Goal: Download file/media

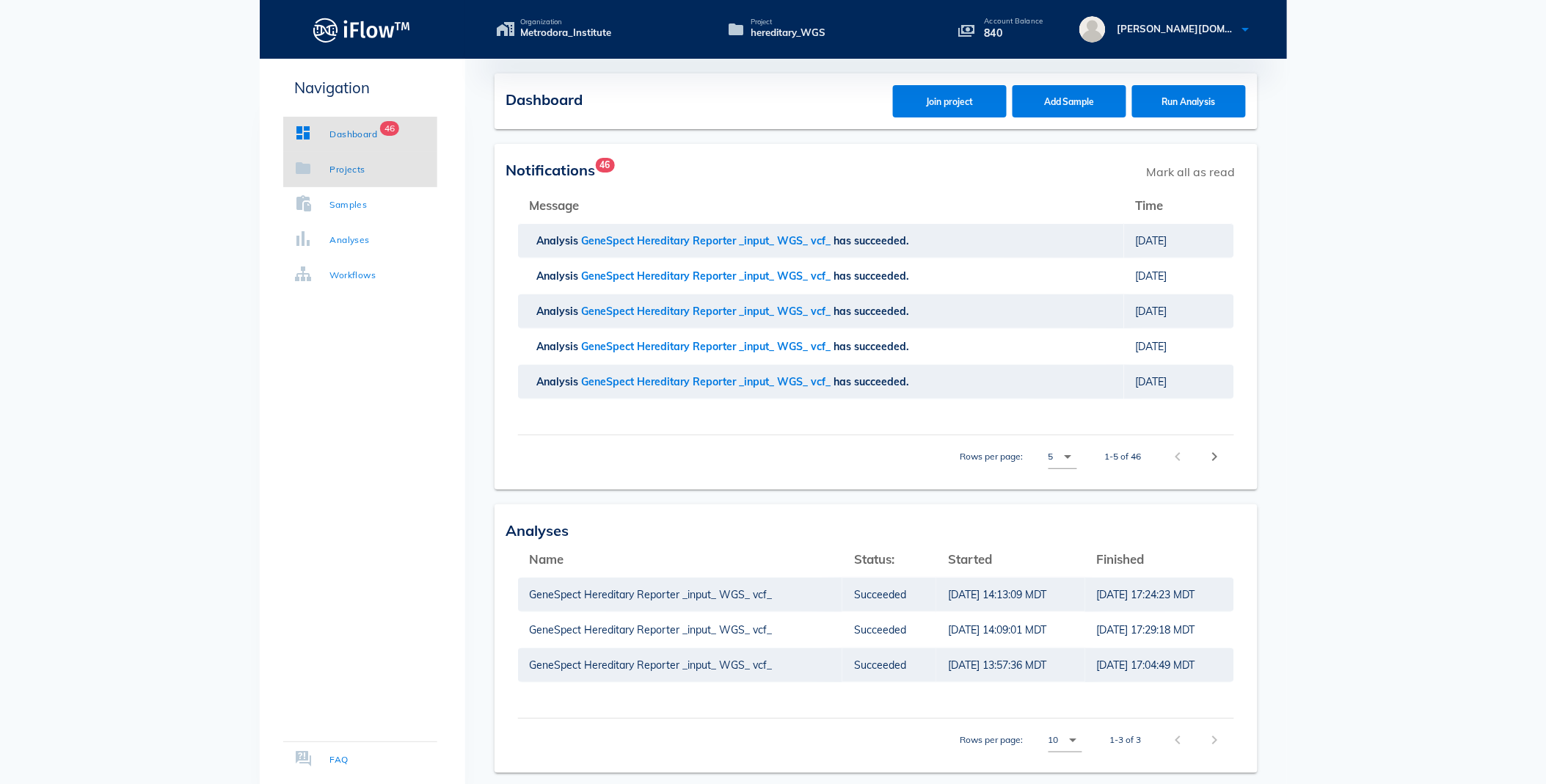
click at [353, 169] on div "Projects" at bounding box center [348, 169] width 36 height 14
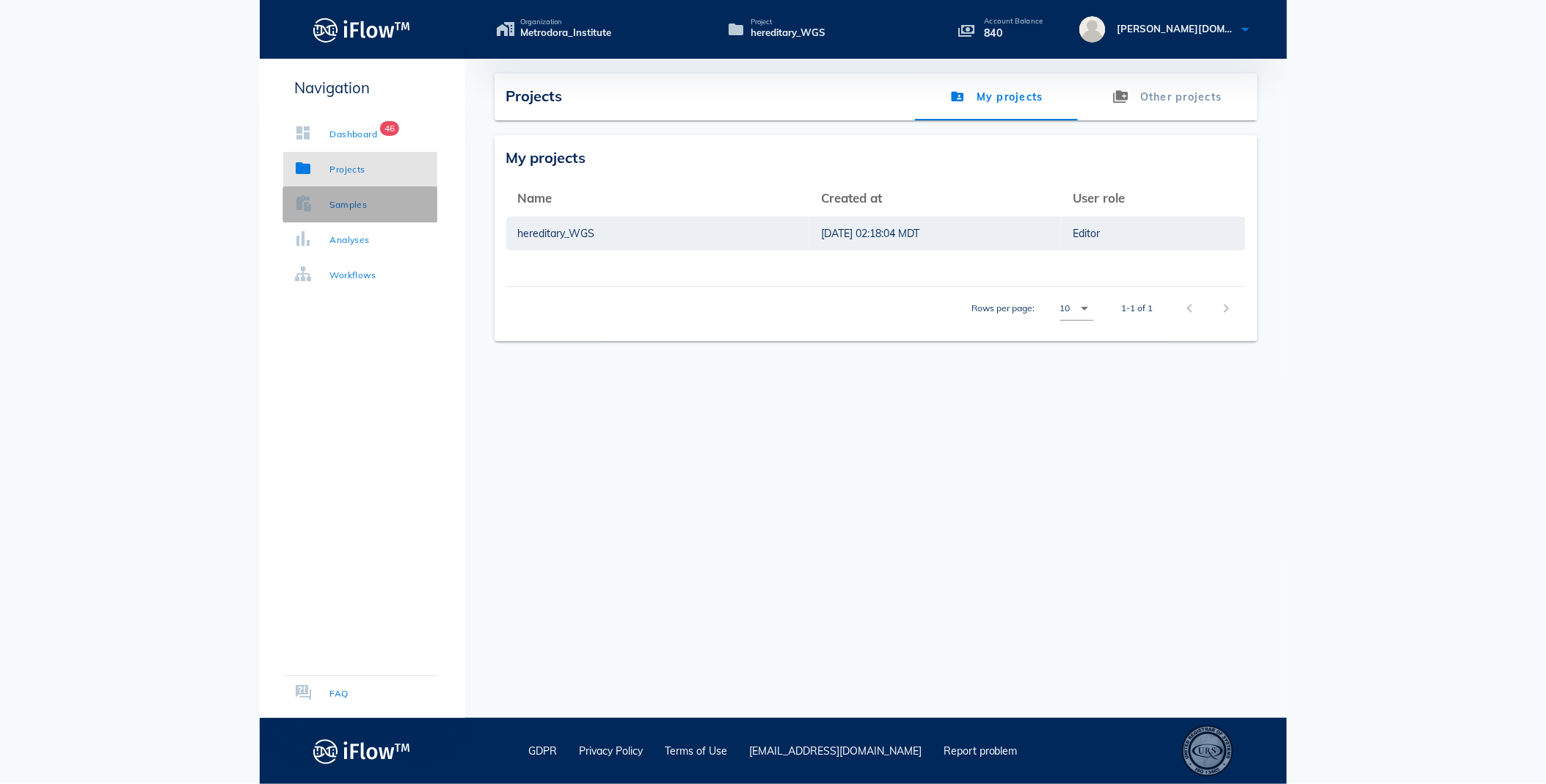
click at [343, 204] on div "Samples" at bounding box center [348, 204] width 37 height 14
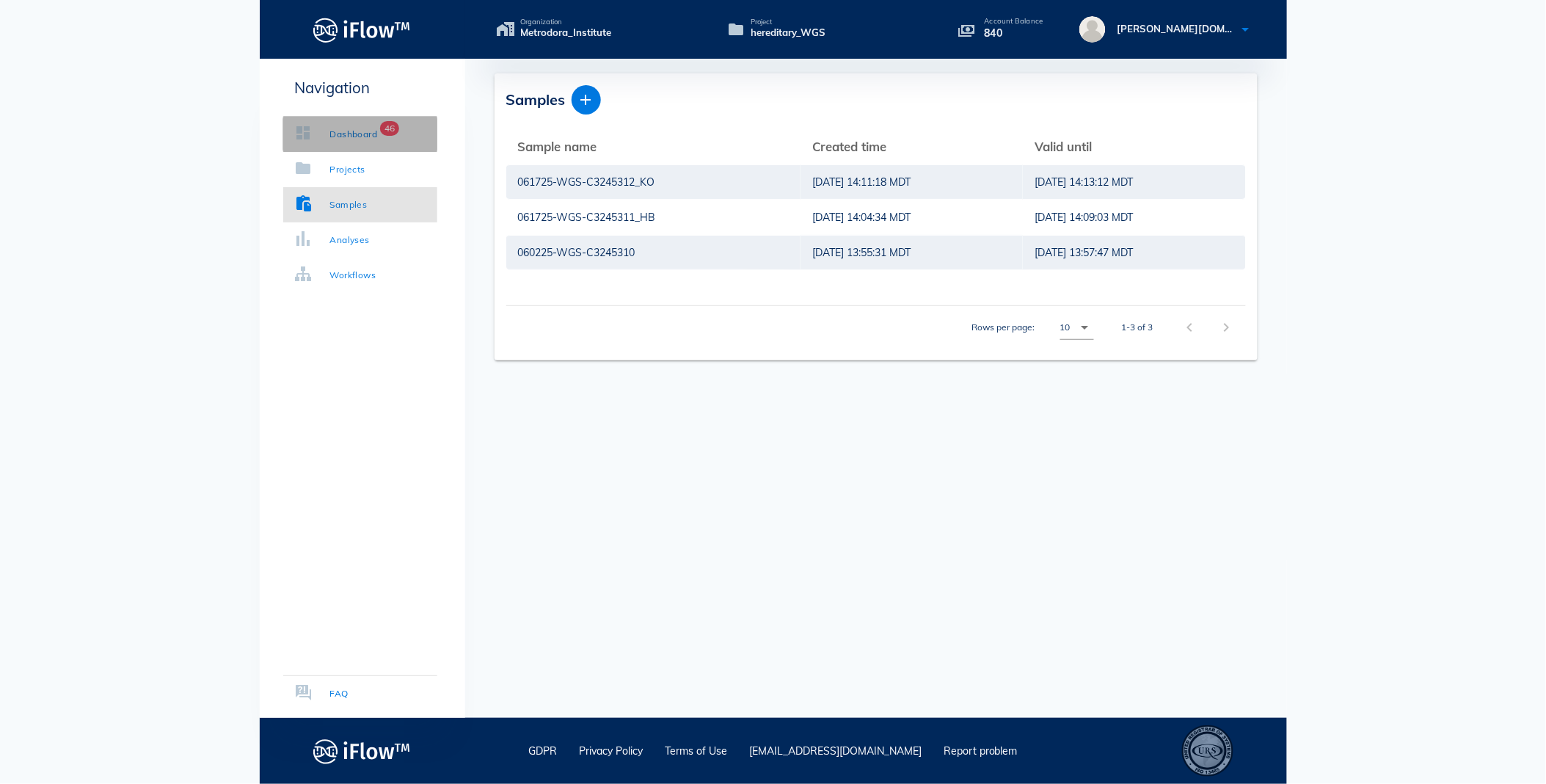
click at [346, 129] on div "Dashboard" at bounding box center [354, 134] width 47 height 14
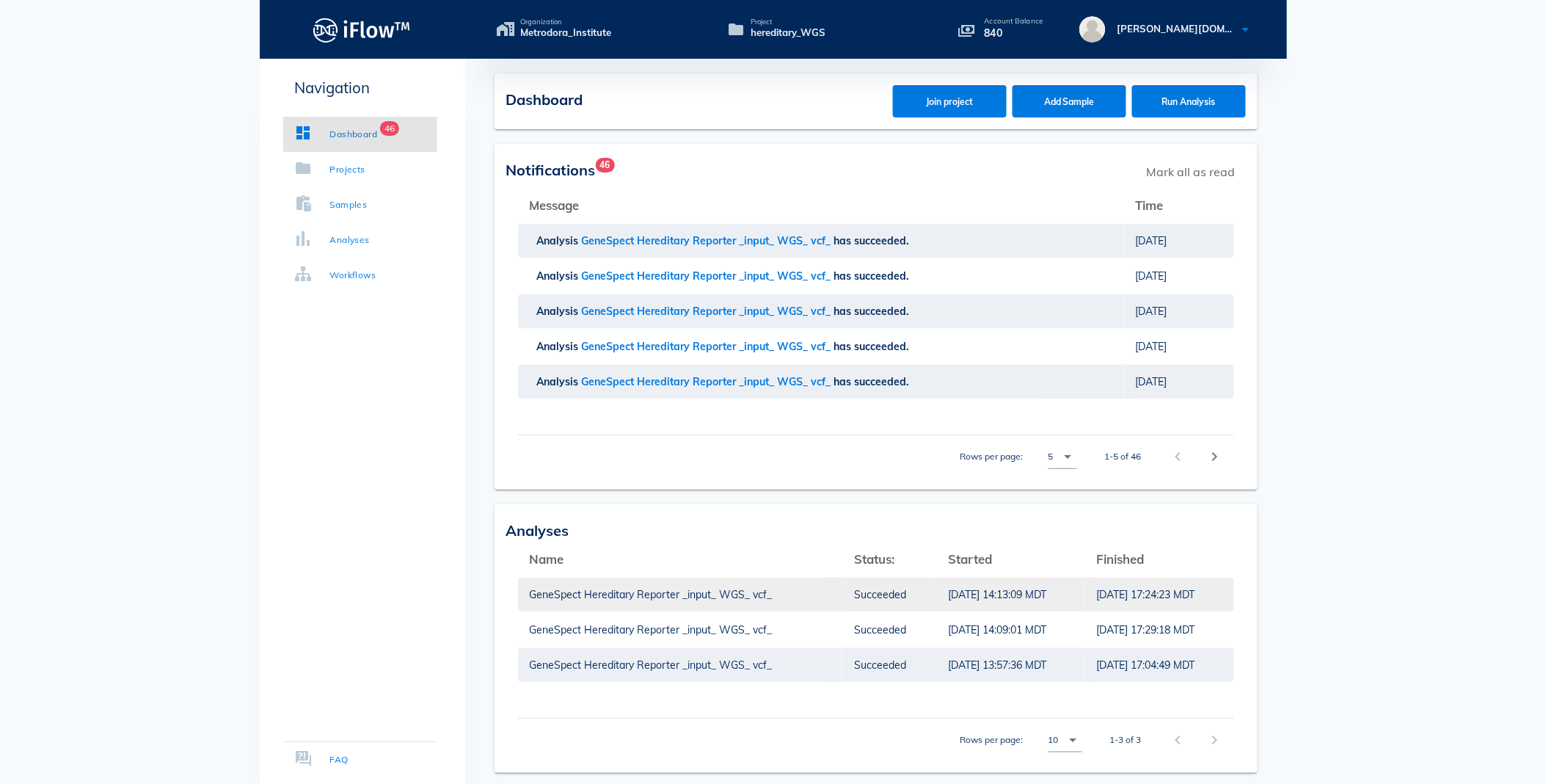
click at [667, 591] on td "GeneSpect Hereditary Reporter _input_ WGS_ vcf_" at bounding box center [681, 595] width 325 height 36
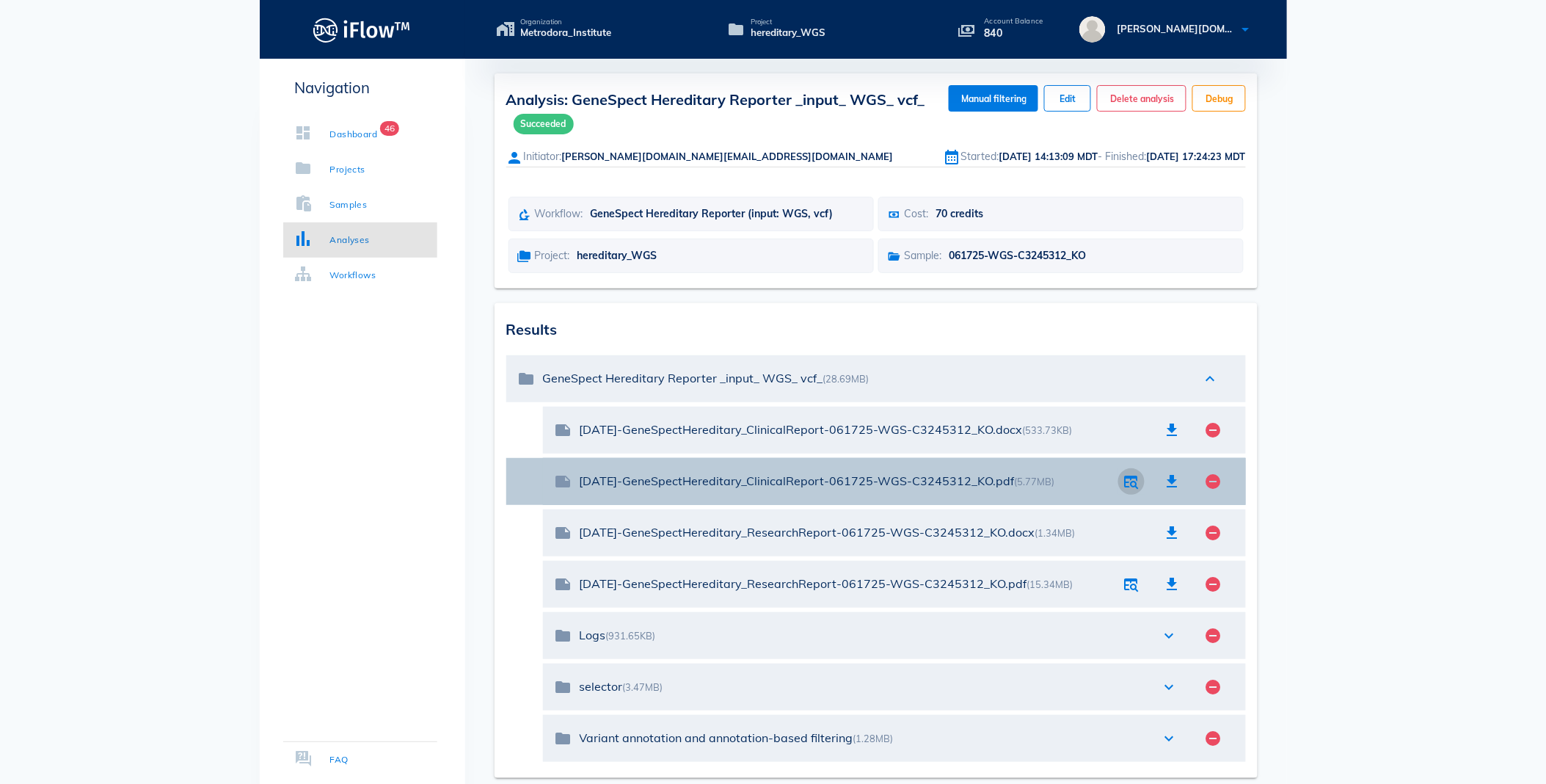
click at [1131, 485] on icon "button" at bounding box center [1131, 481] width 18 height 18
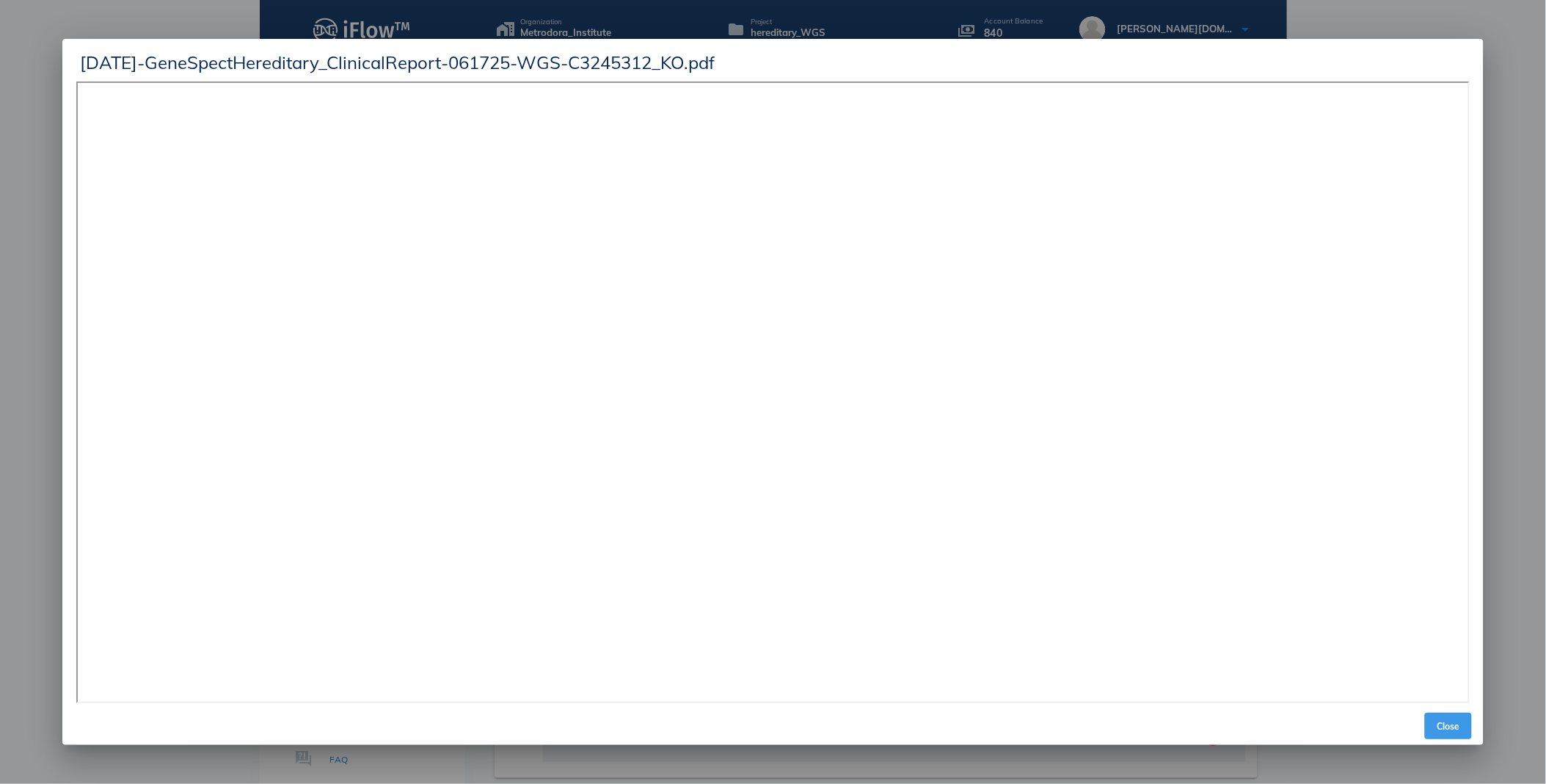
click at [1439, 725] on span "Close" at bounding box center [1449, 726] width 36 height 11
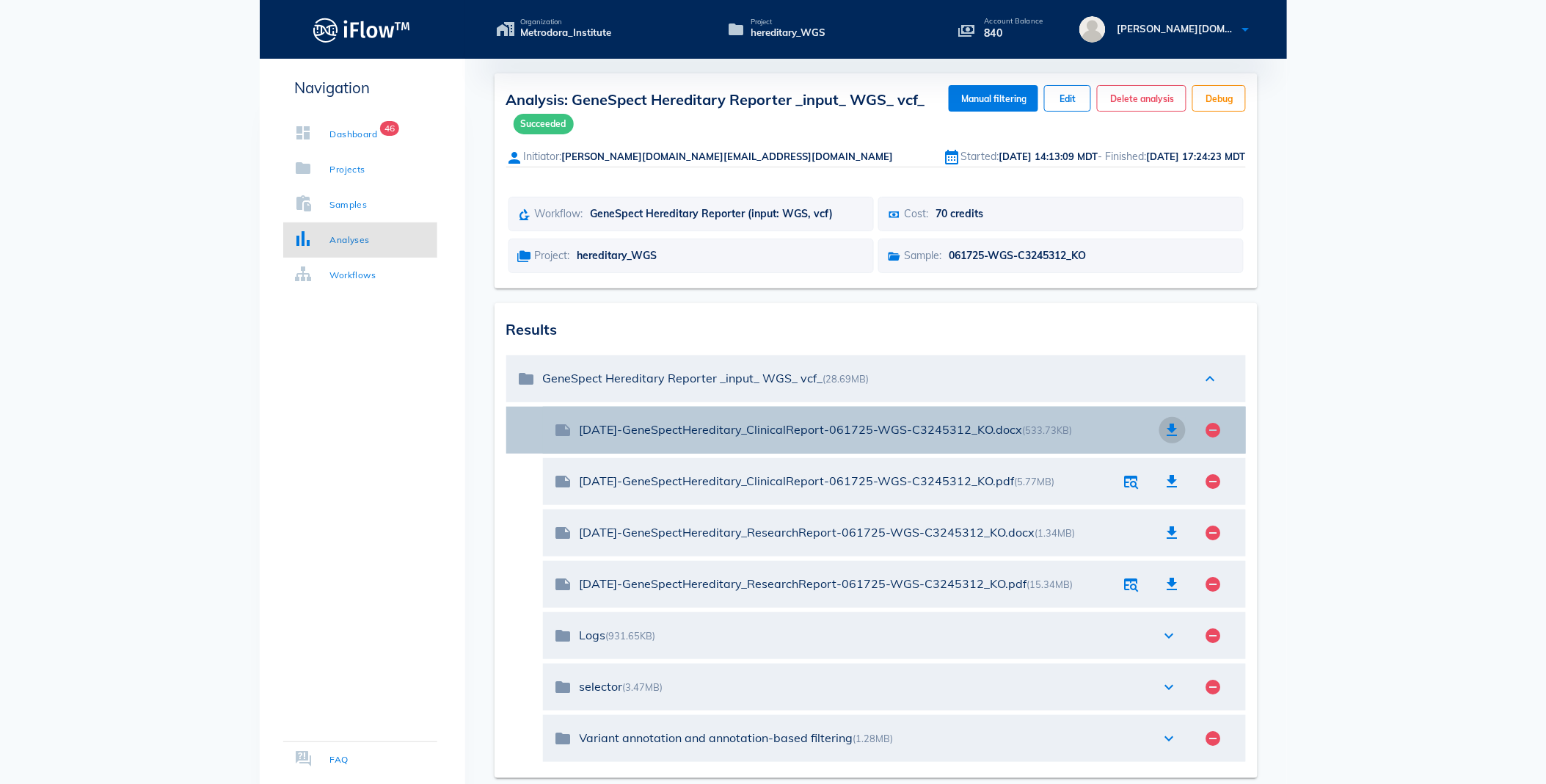
click at [1174, 430] on icon "button" at bounding box center [1172, 430] width 18 height 18
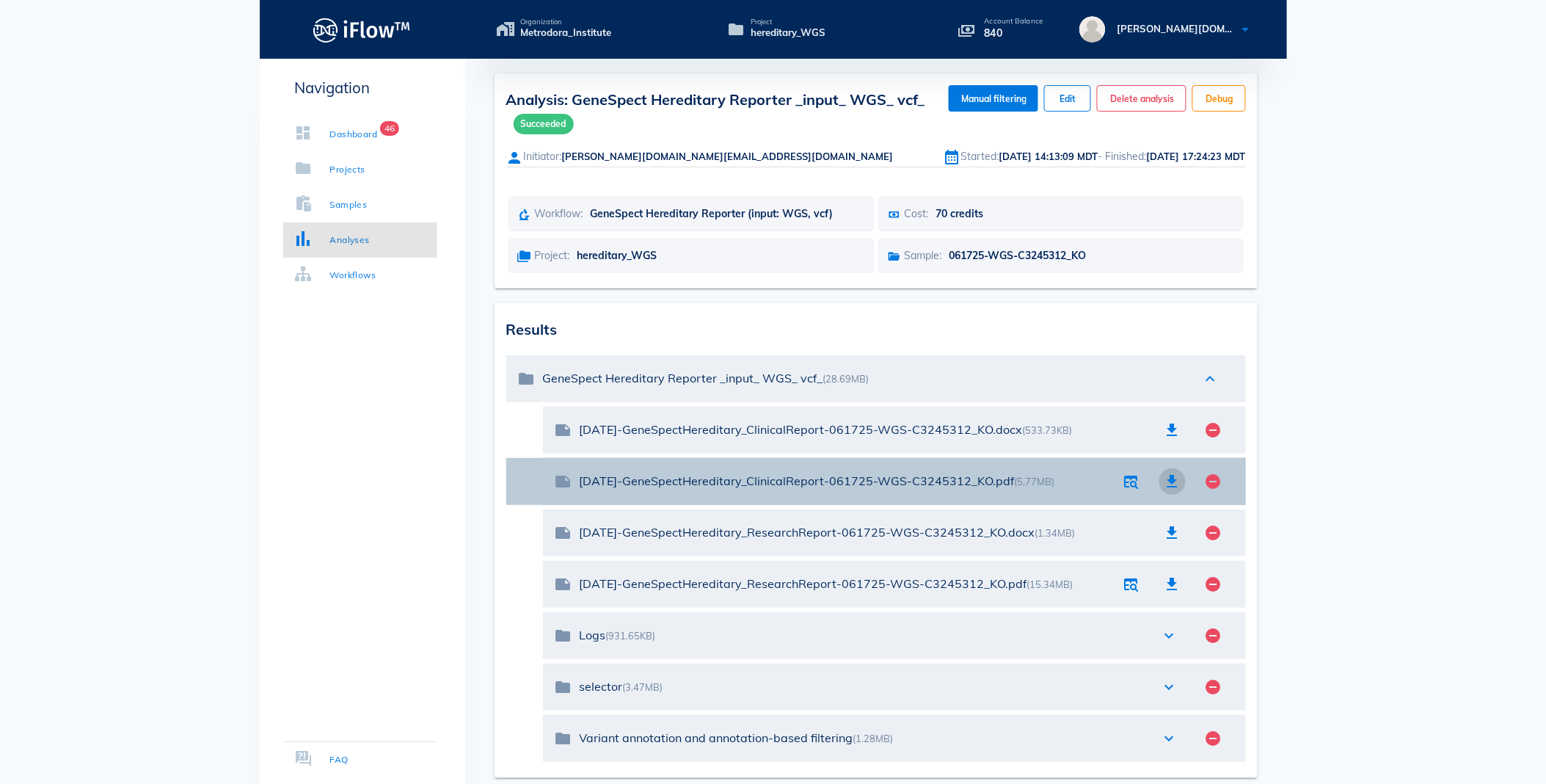
click at [1170, 474] on icon "button" at bounding box center [1172, 481] width 18 height 18
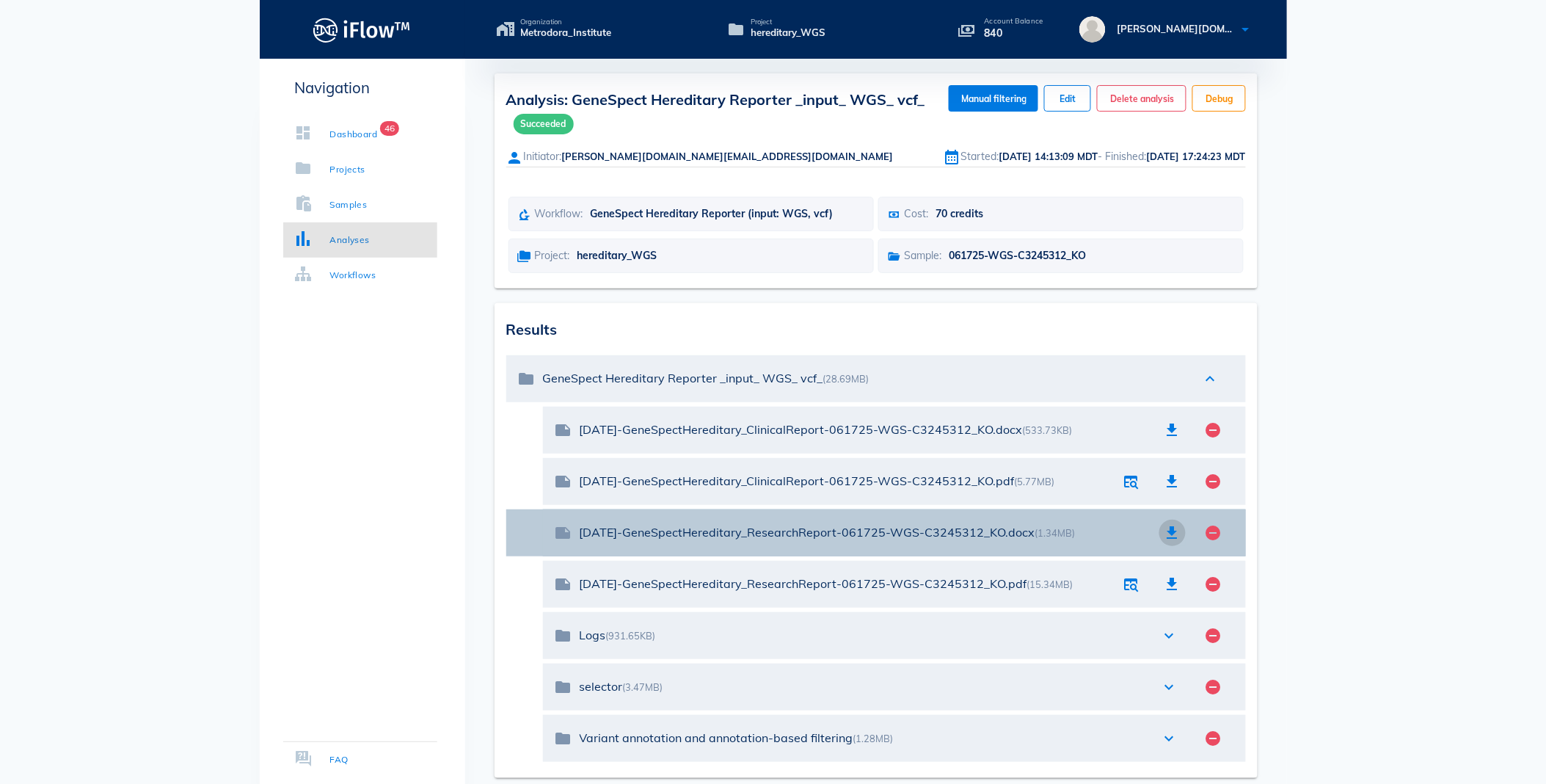
click at [1170, 532] on icon "button" at bounding box center [1172, 532] width 18 height 18
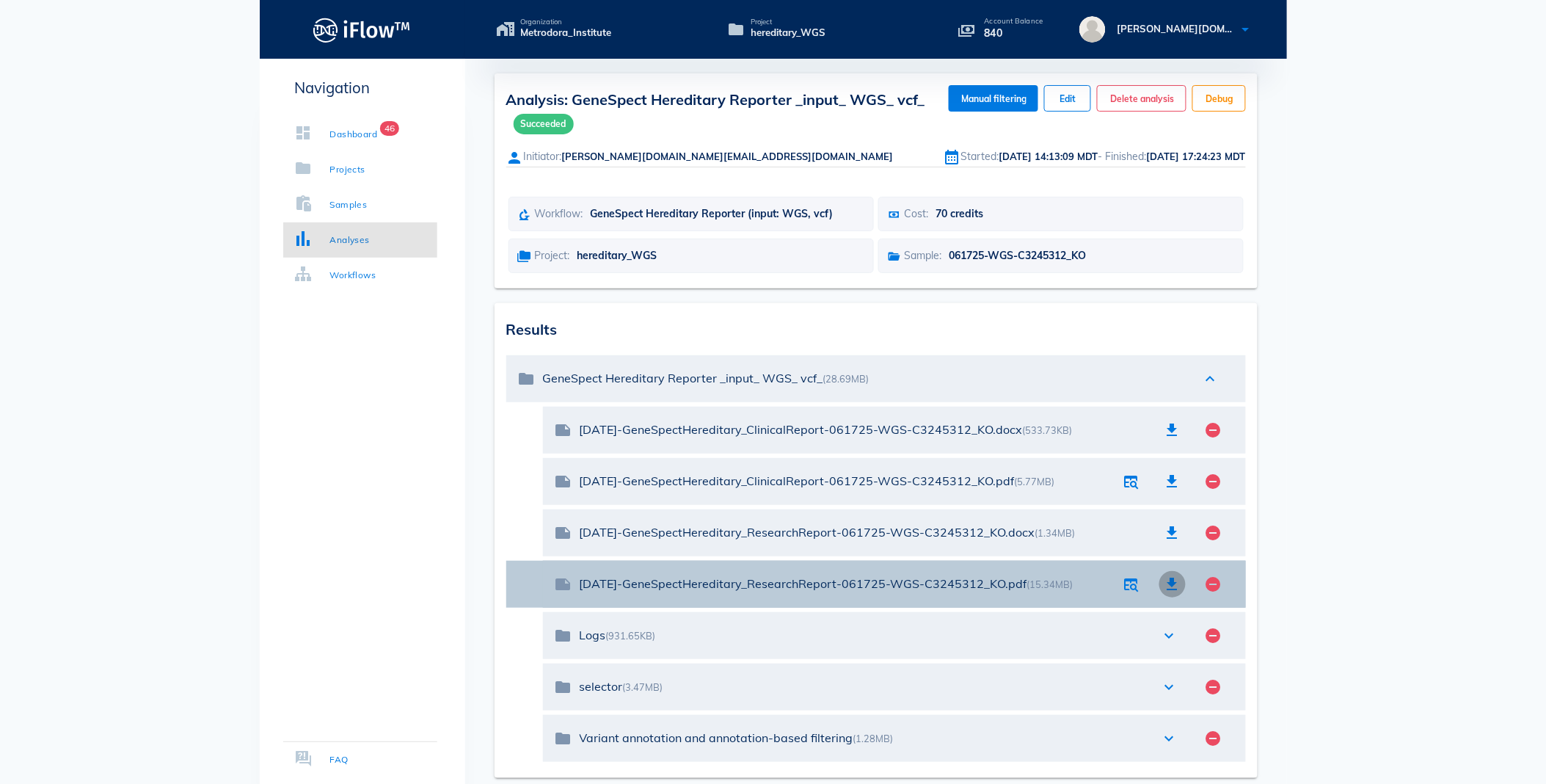
click at [1171, 584] on icon "button" at bounding box center [1172, 584] width 18 height 18
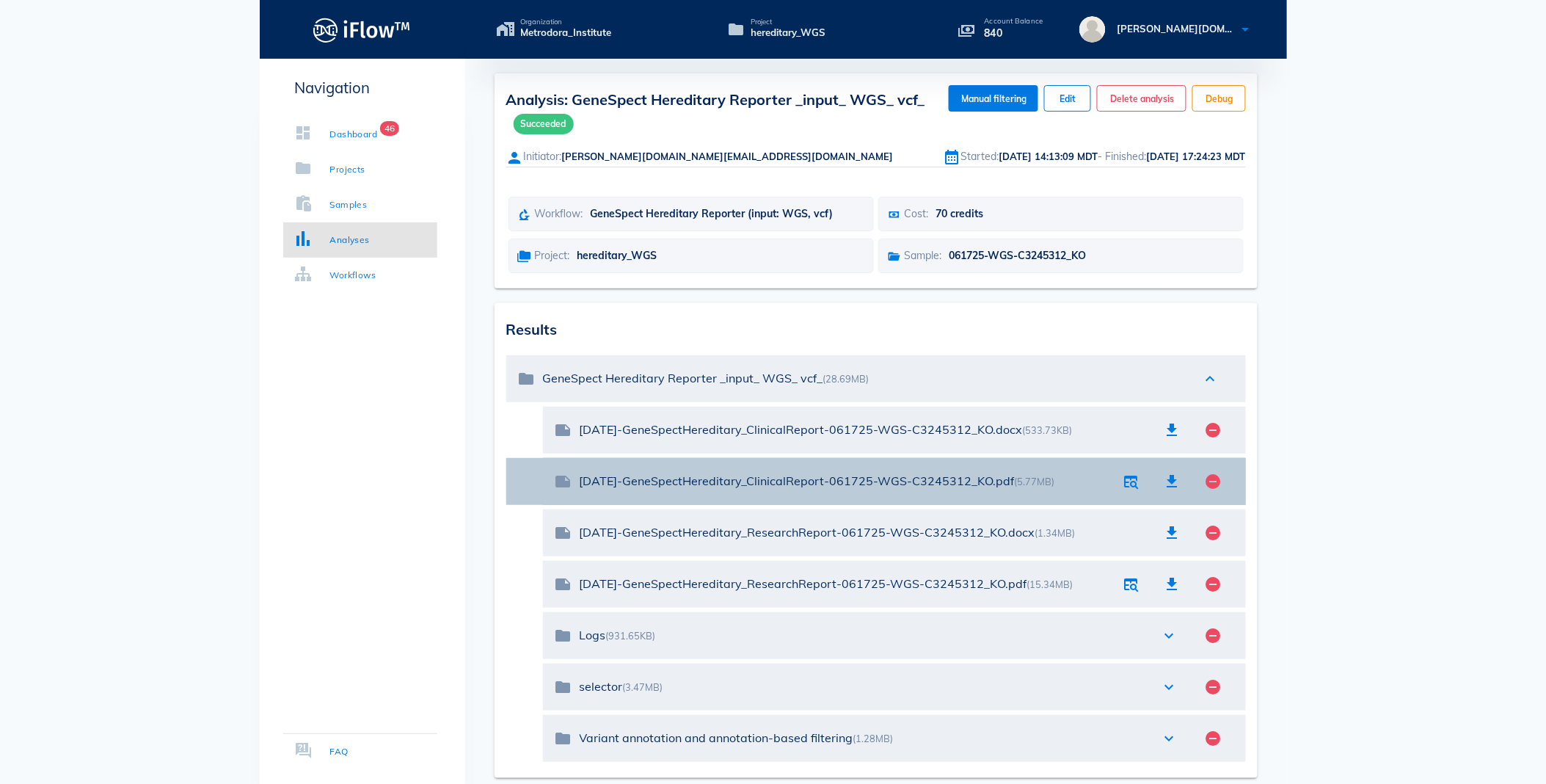
scroll to position [74, 0]
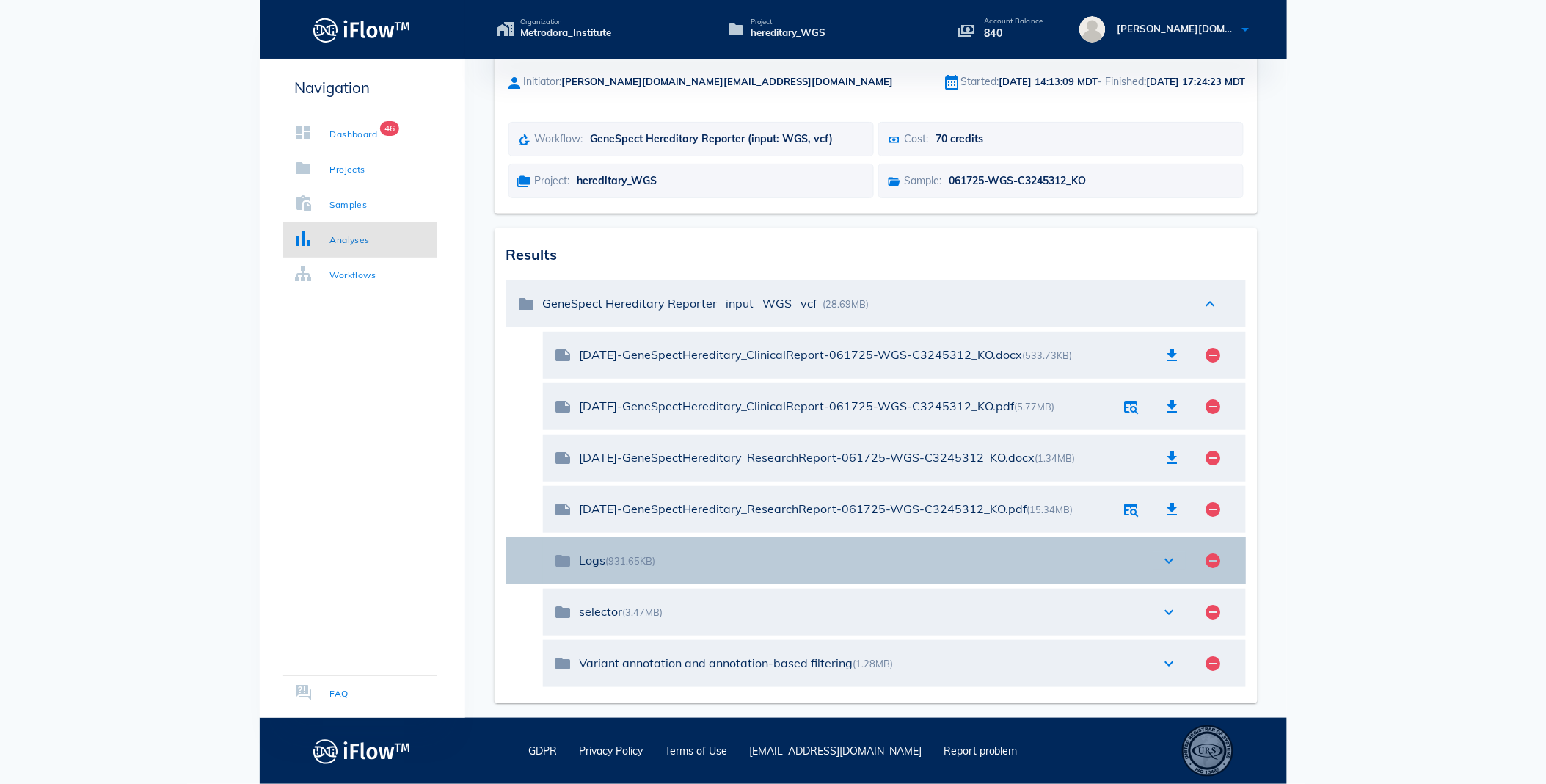
click at [1171, 560] on icon "expand_more" at bounding box center [1169, 560] width 18 height 18
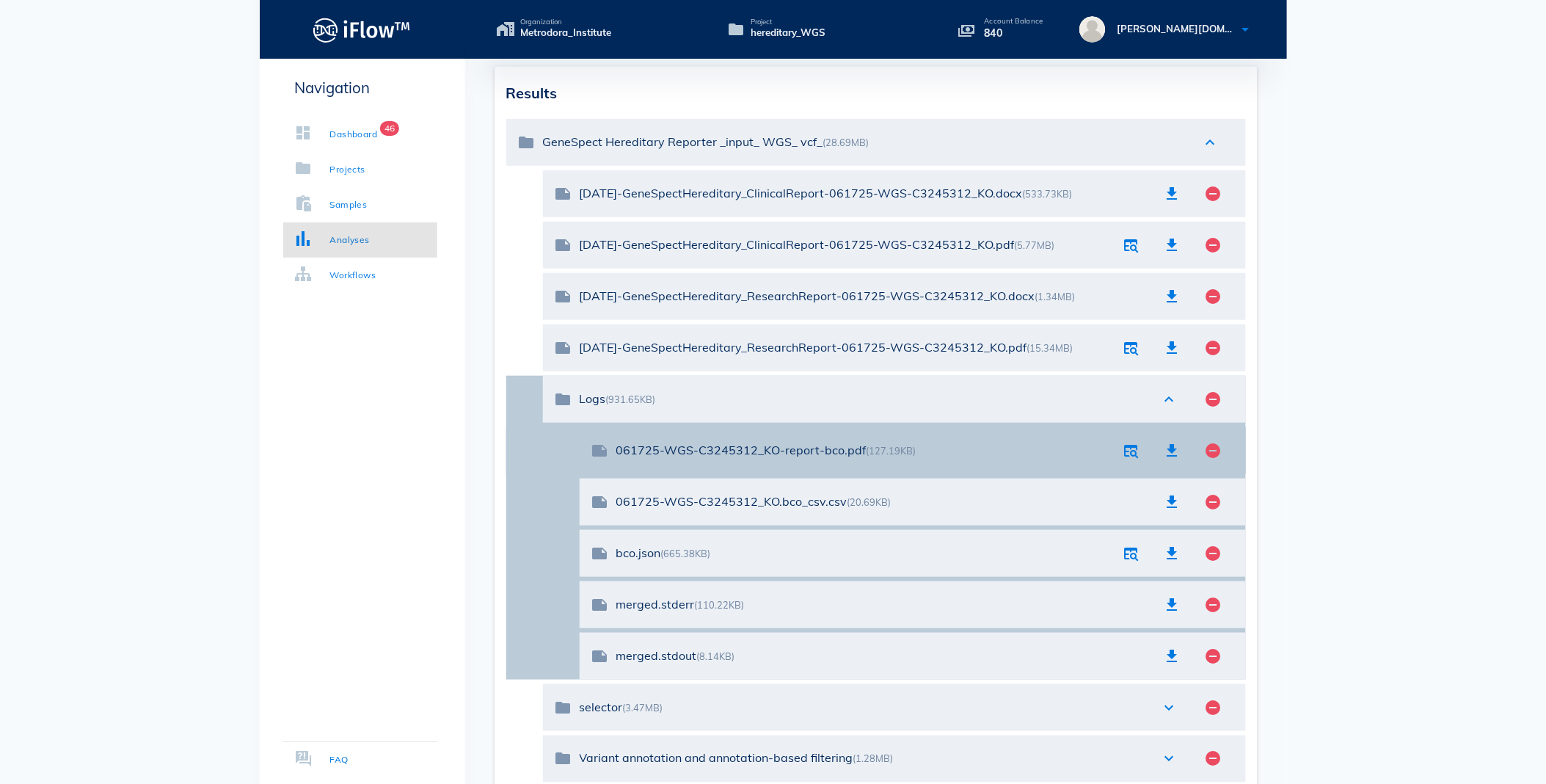
scroll to position [238, 0]
click at [1174, 448] on icon "button" at bounding box center [1172, 449] width 18 height 18
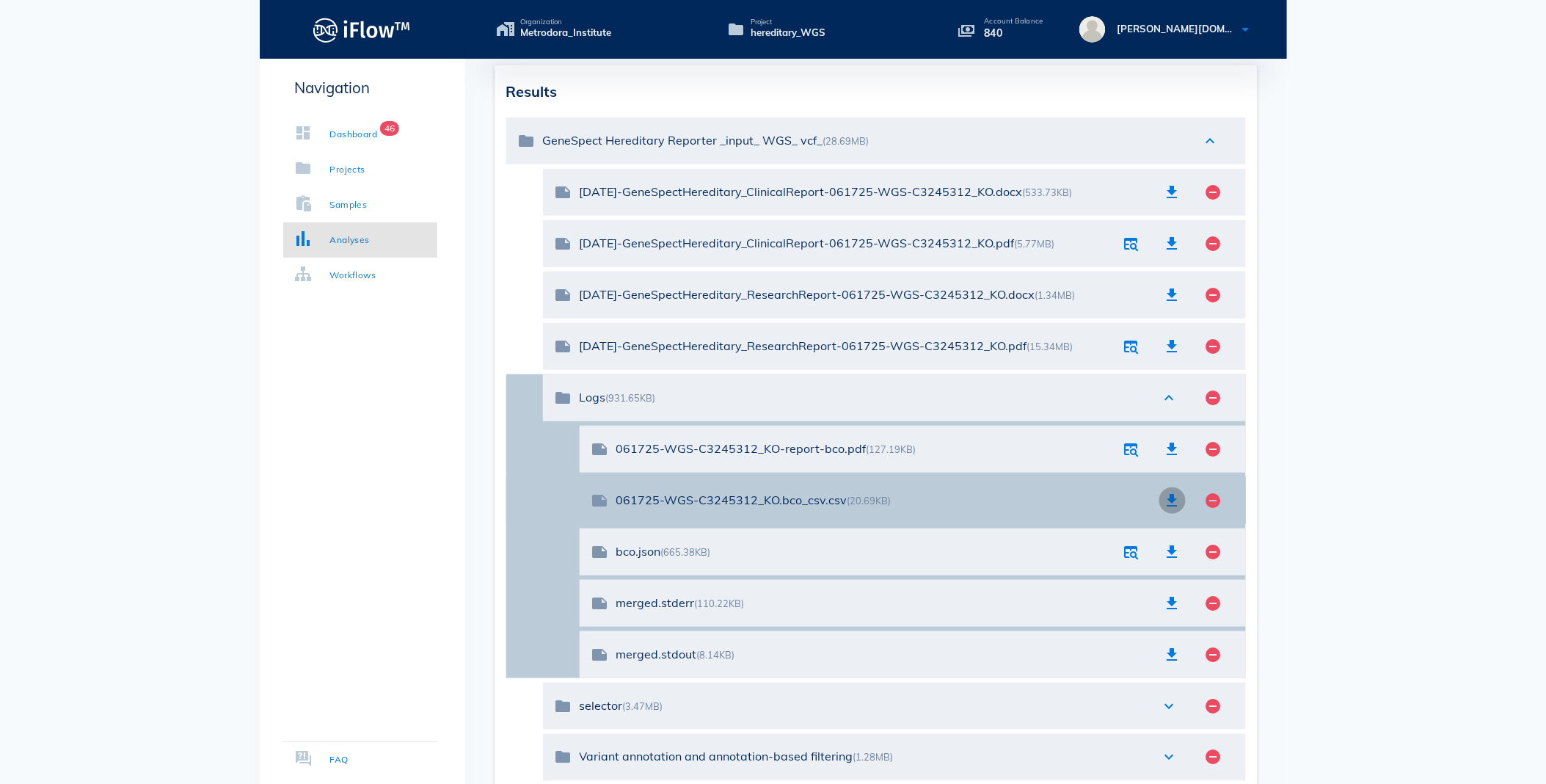
click at [1166, 495] on icon "button" at bounding box center [1172, 500] width 18 height 18
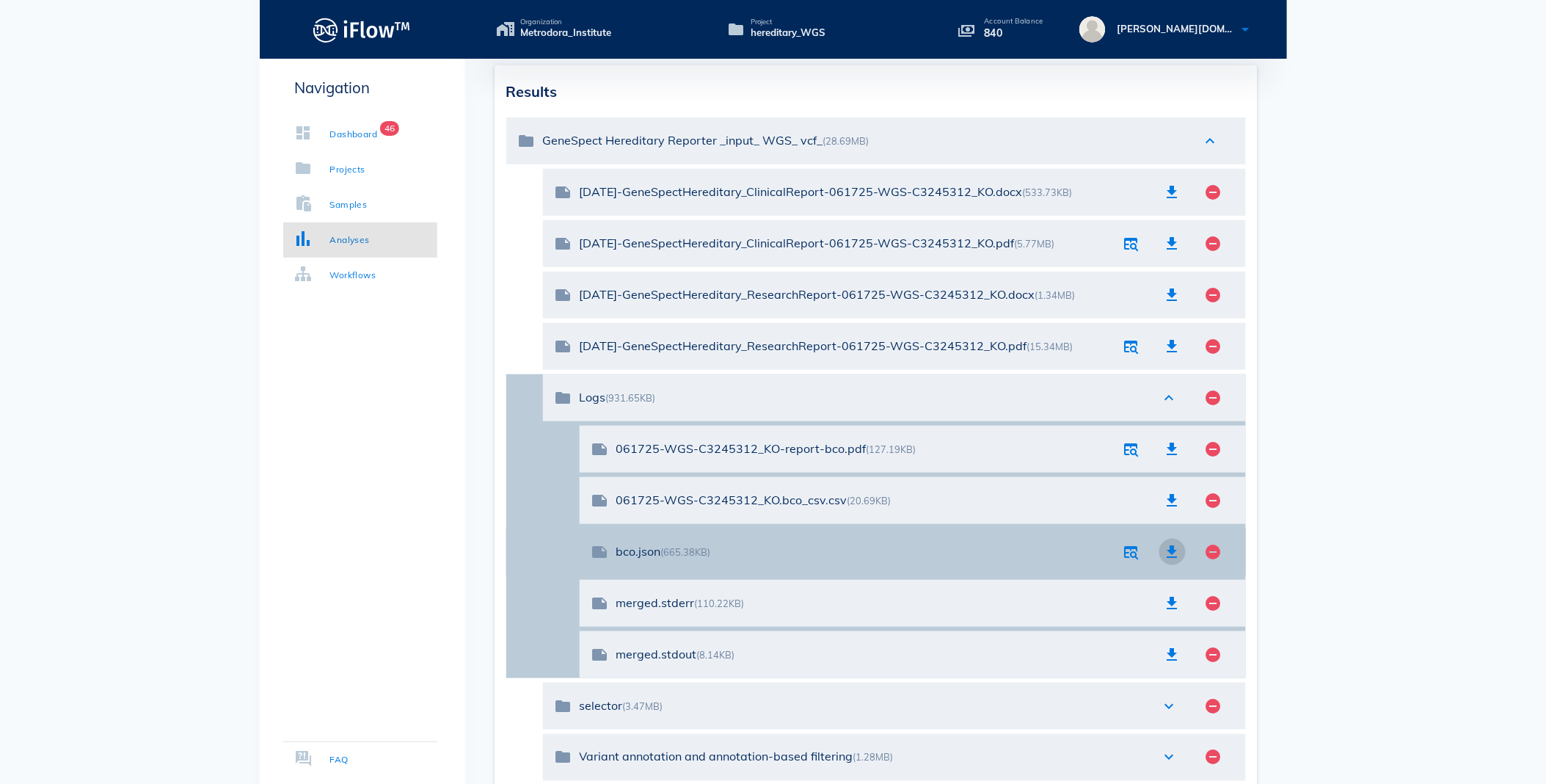
click at [1165, 547] on icon "button" at bounding box center [1172, 551] width 18 height 18
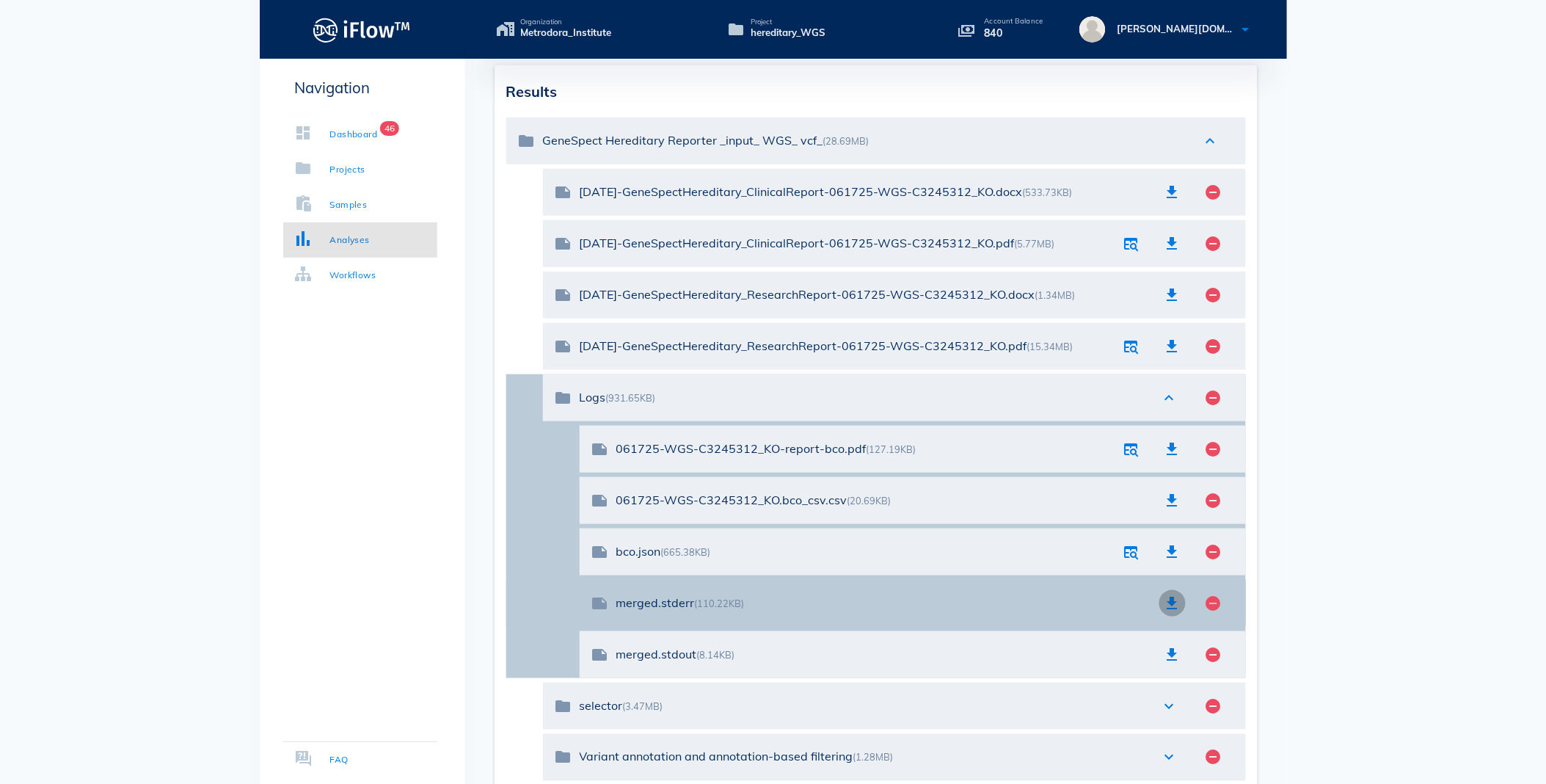
click at [1168, 600] on icon "button" at bounding box center [1172, 603] width 18 height 18
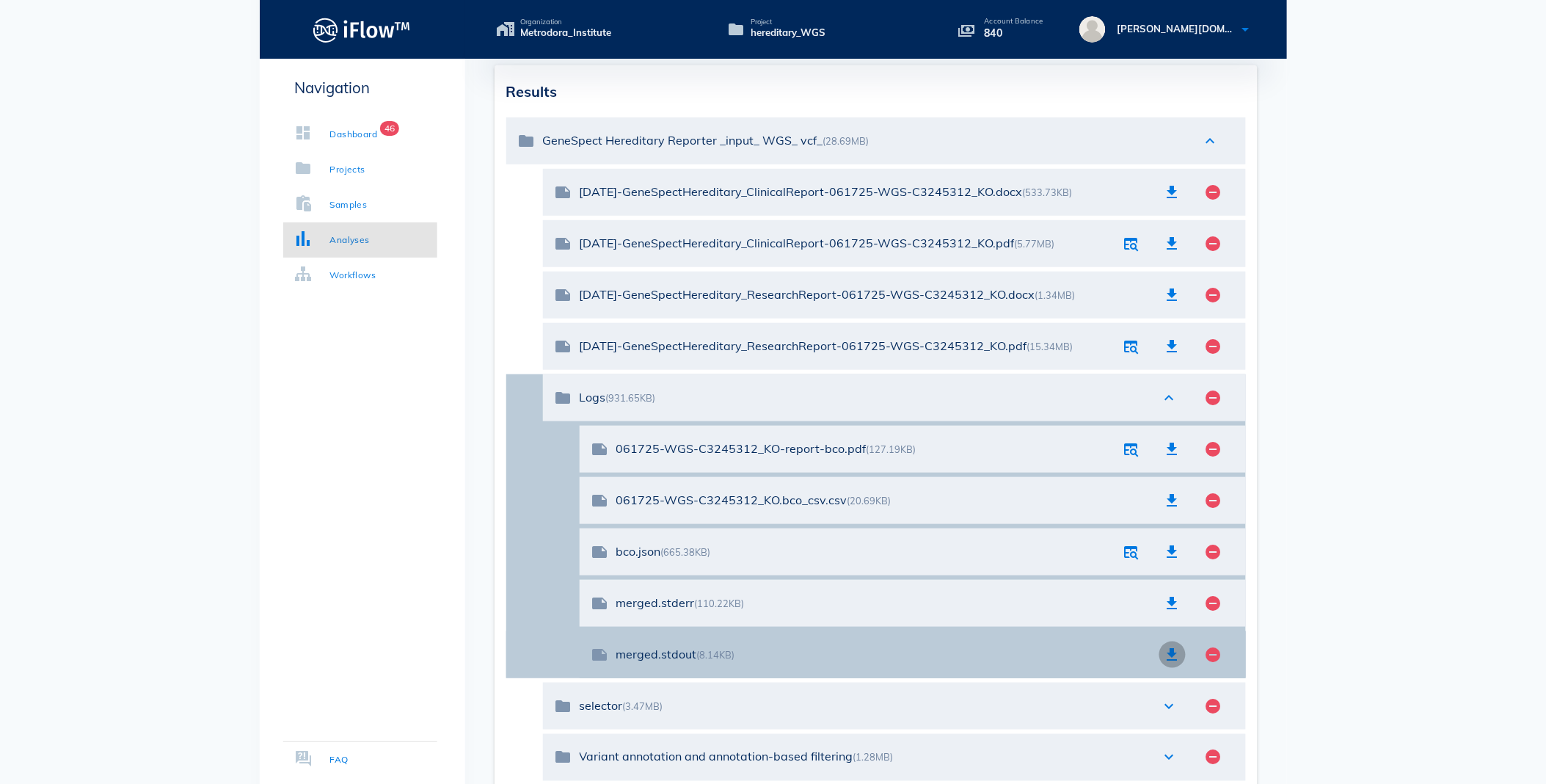
click at [1169, 646] on icon "button" at bounding box center [1172, 654] width 18 height 18
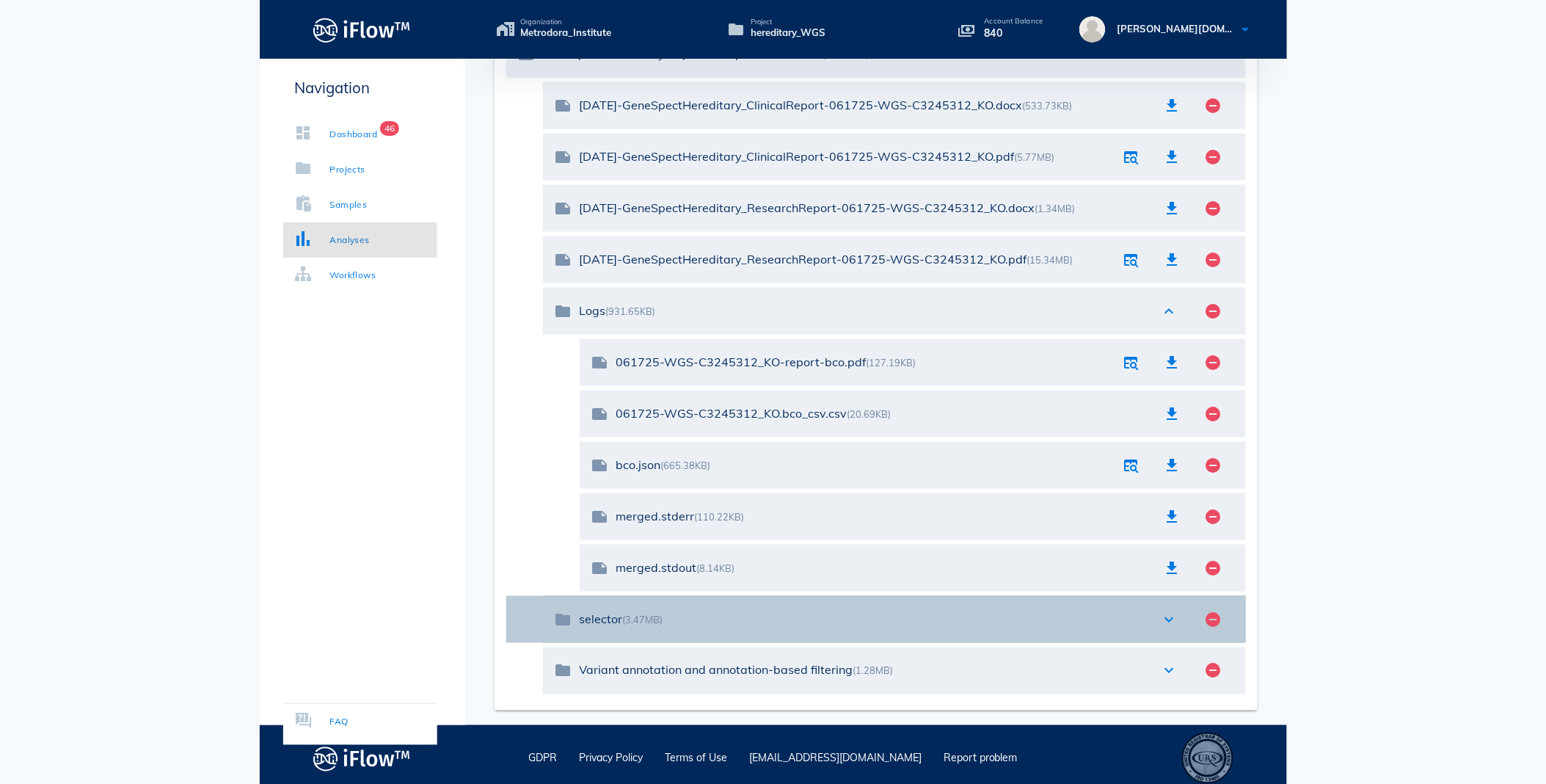
scroll to position [332, 0]
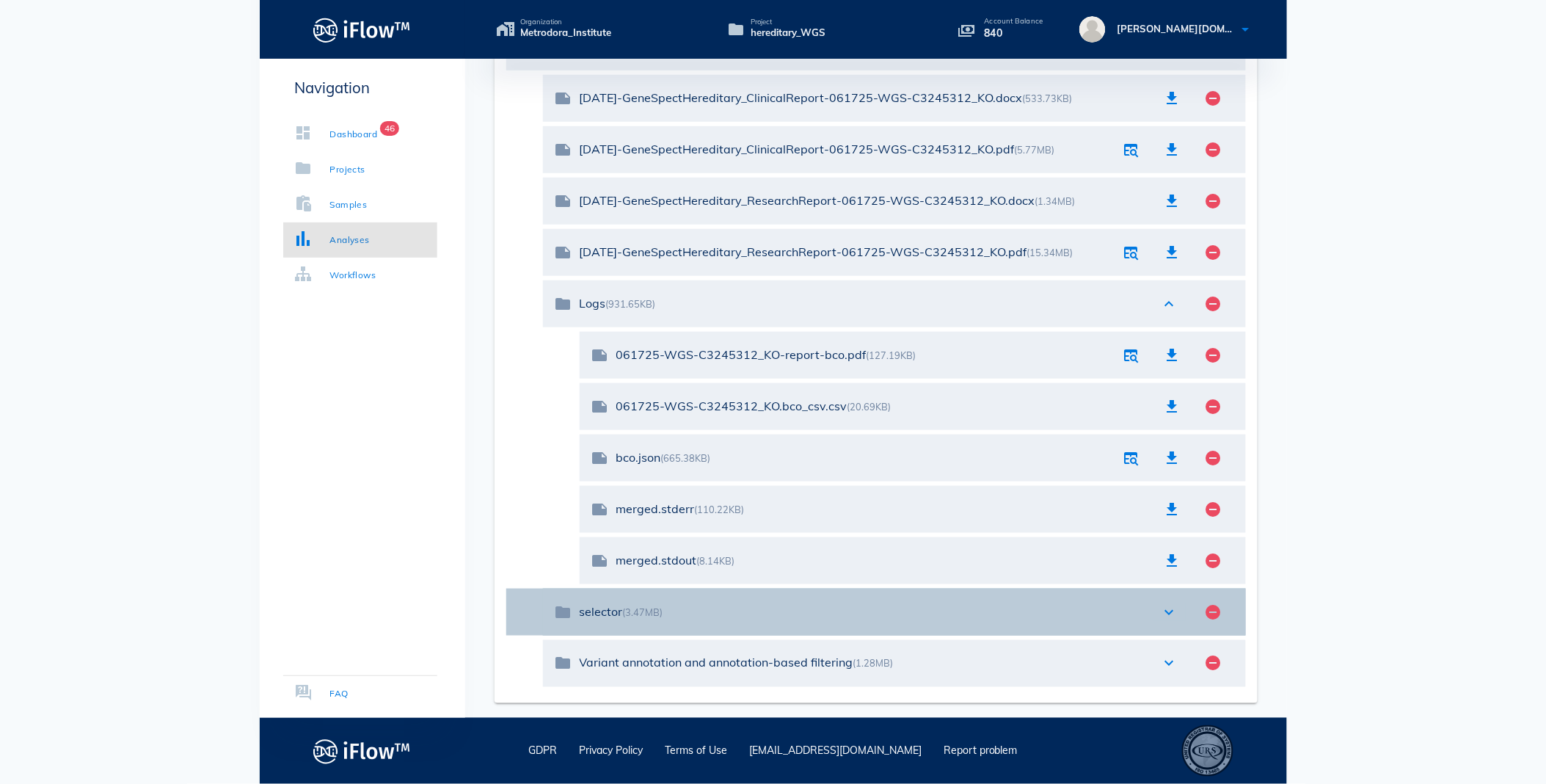
click at [1170, 610] on icon "expand_more" at bounding box center [1169, 611] width 18 height 18
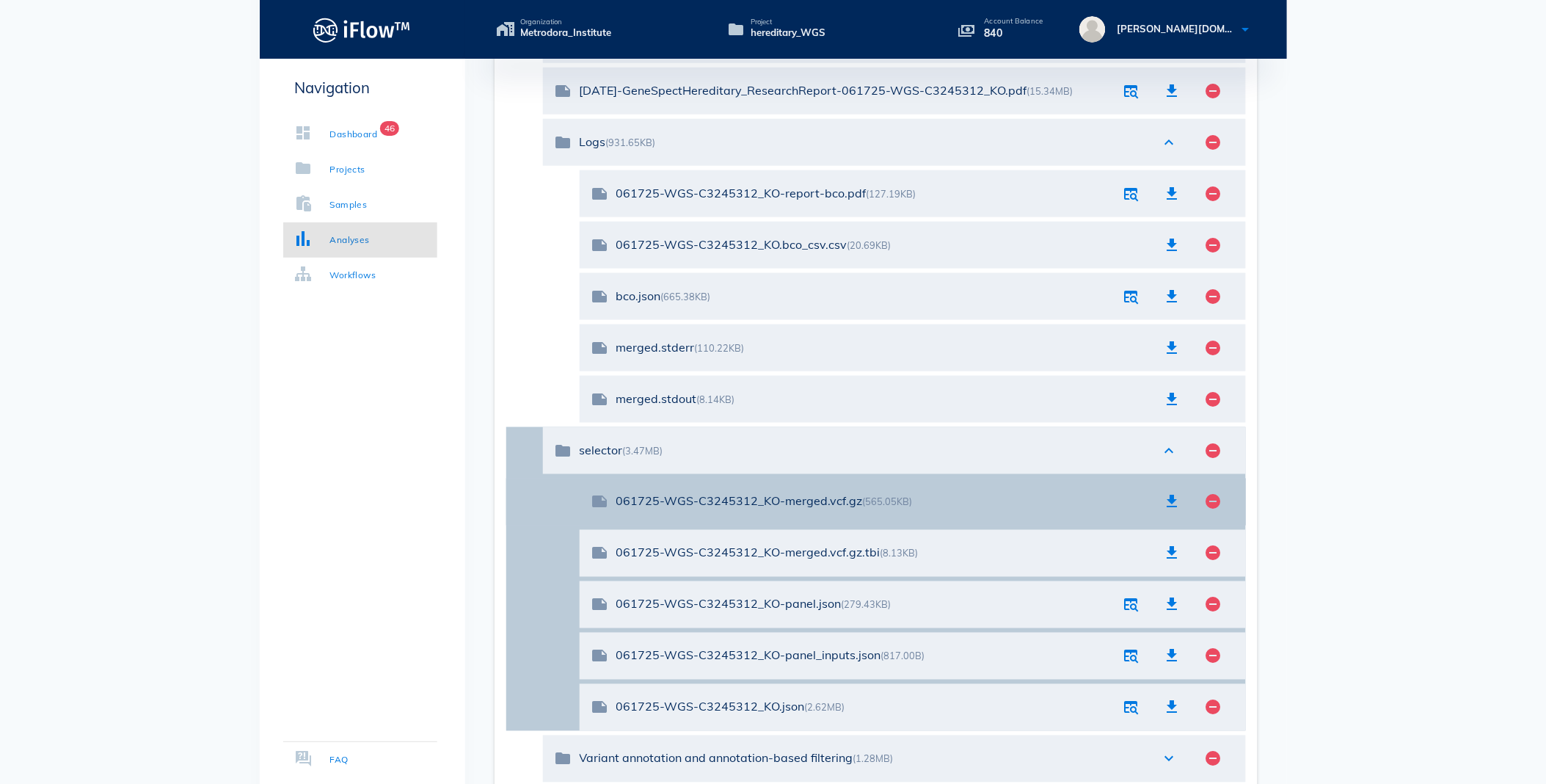
scroll to position [495, 0]
click at [1170, 499] on icon "button" at bounding box center [1172, 500] width 18 height 18
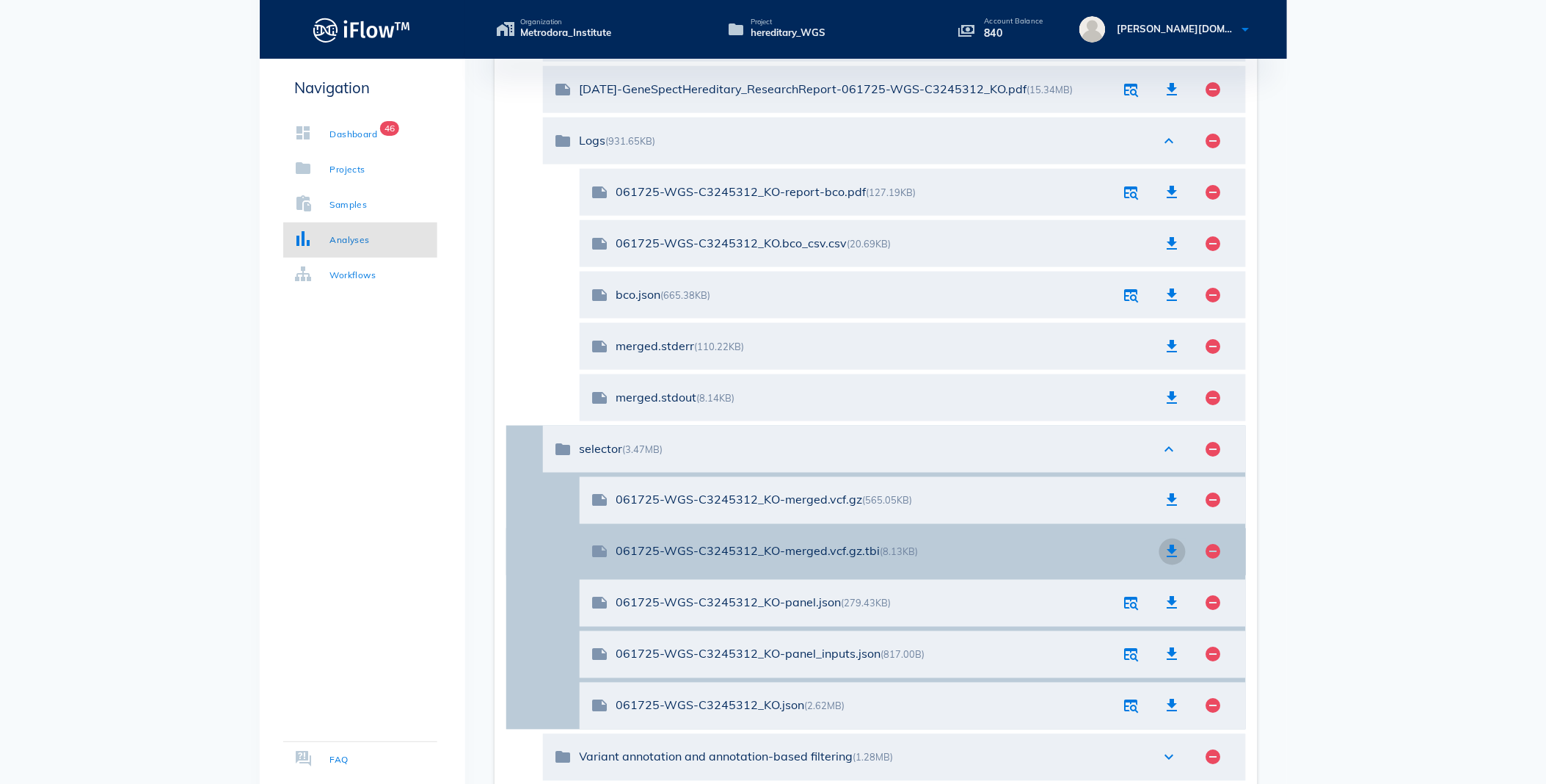
click at [1172, 552] on icon "button" at bounding box center [1172, 551] width 18 height 18
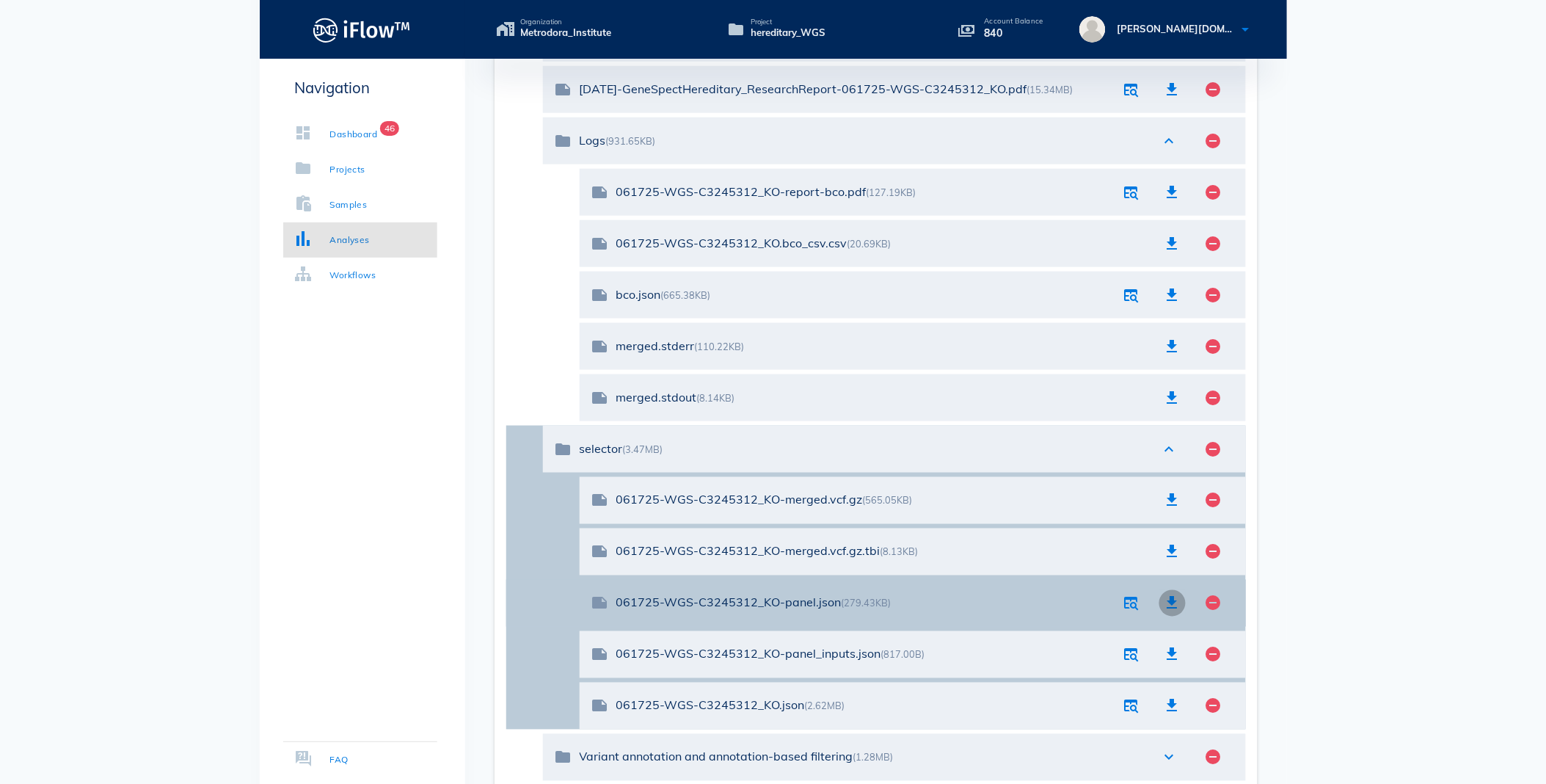
click at [1170, 605] on icon "button" at bounding box center [1172, 603] width 18 height 18
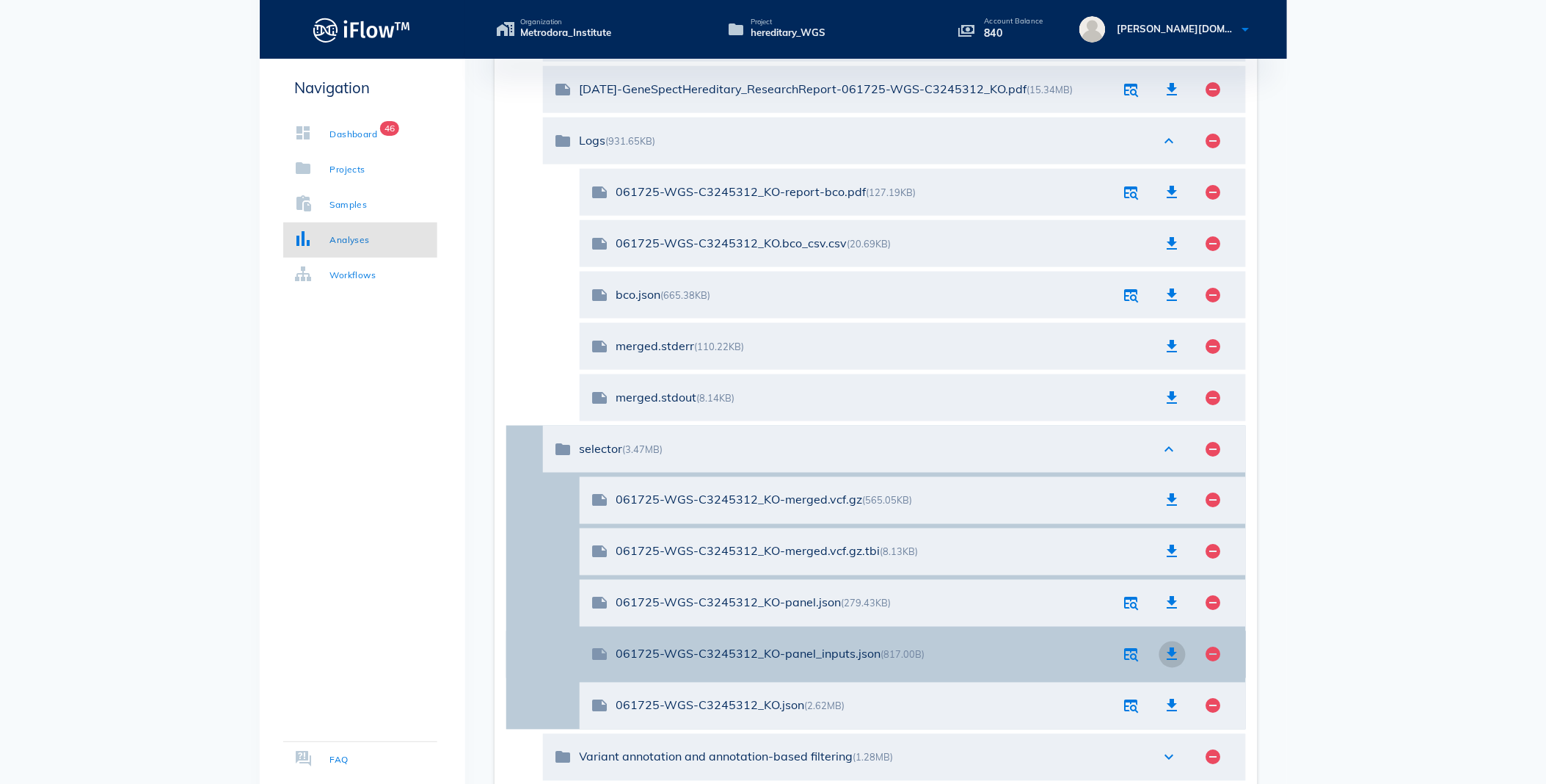
click at [1169, 650] on icon "button" at bounding box center [1172, 654] width 18 height 18
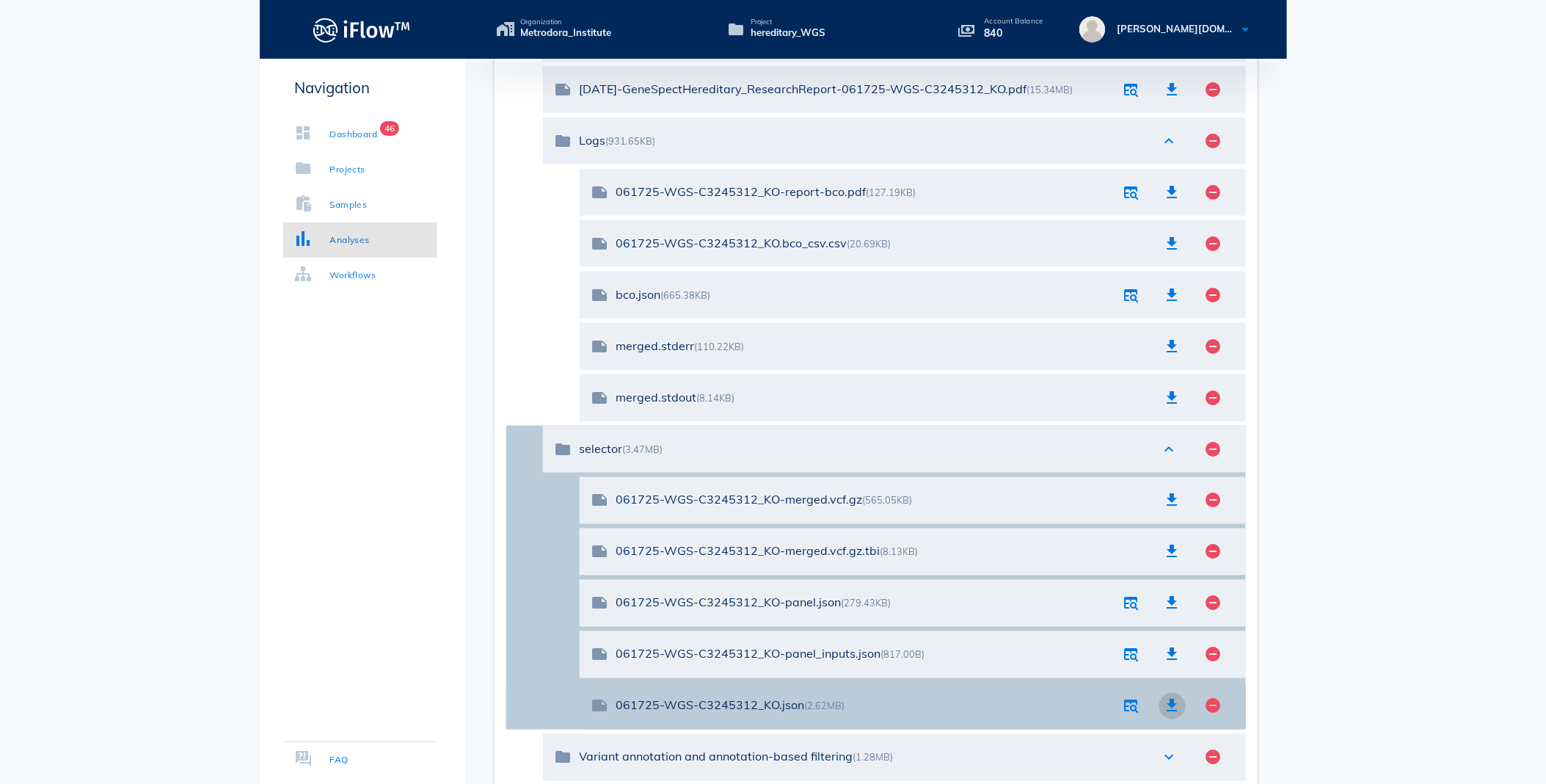
click at [1168, 705] on icon "button" at bounding box center [1172, 705] width 18 height 18
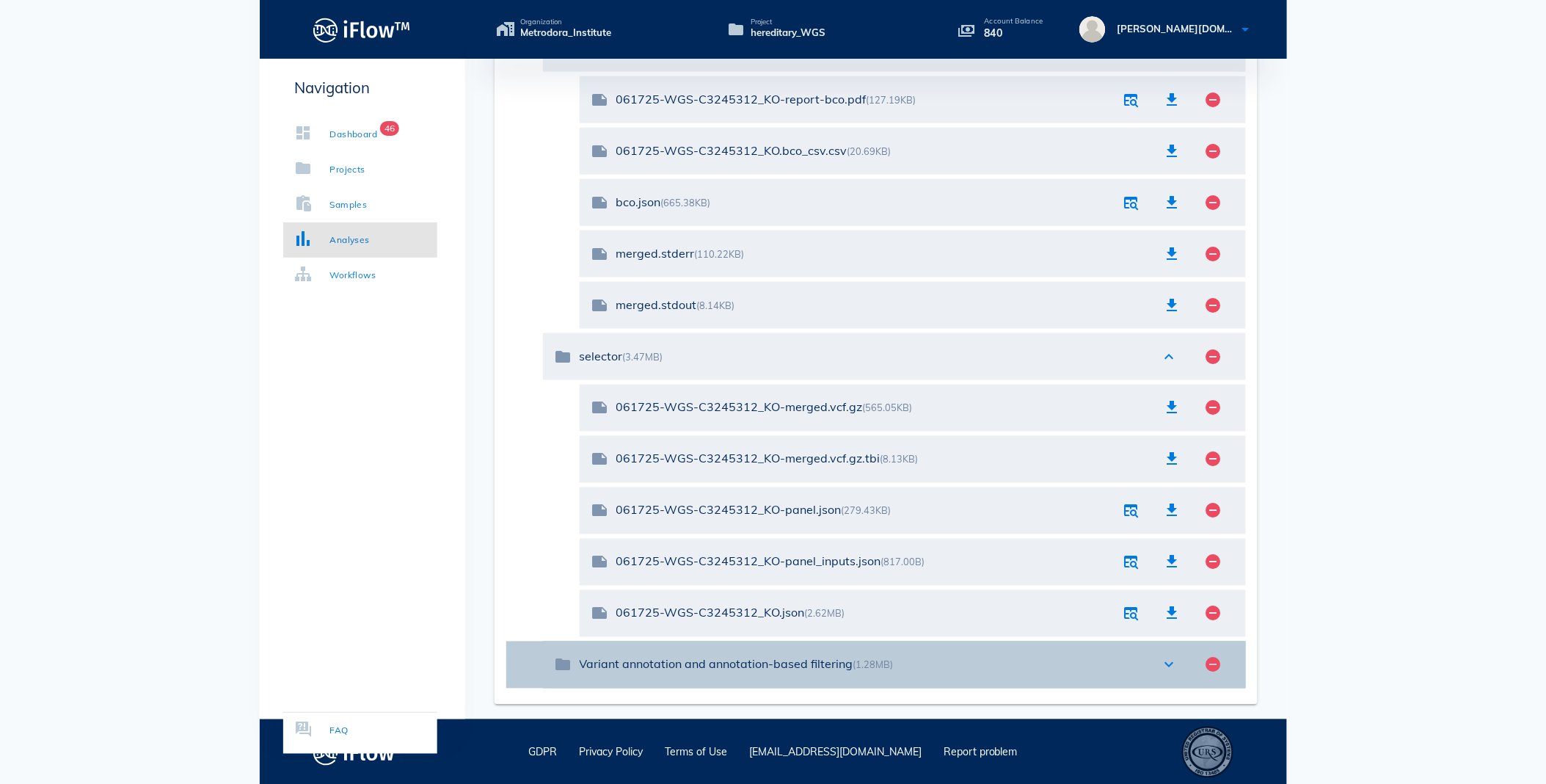
scroll to position [589, 0]
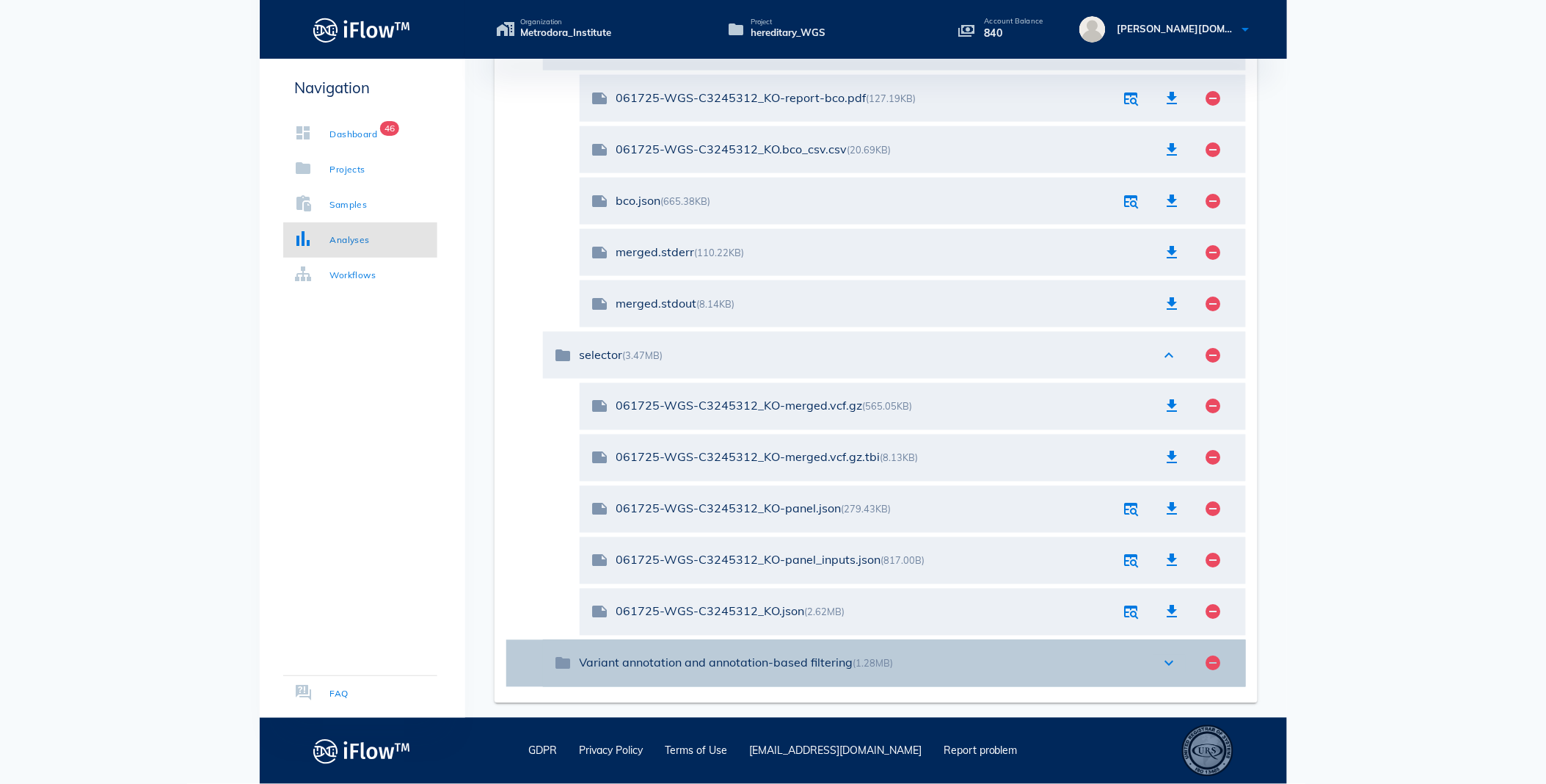
click at [1165, 662] on icon "expand_more" at bounding box center [1169, 663] width 18 height 18
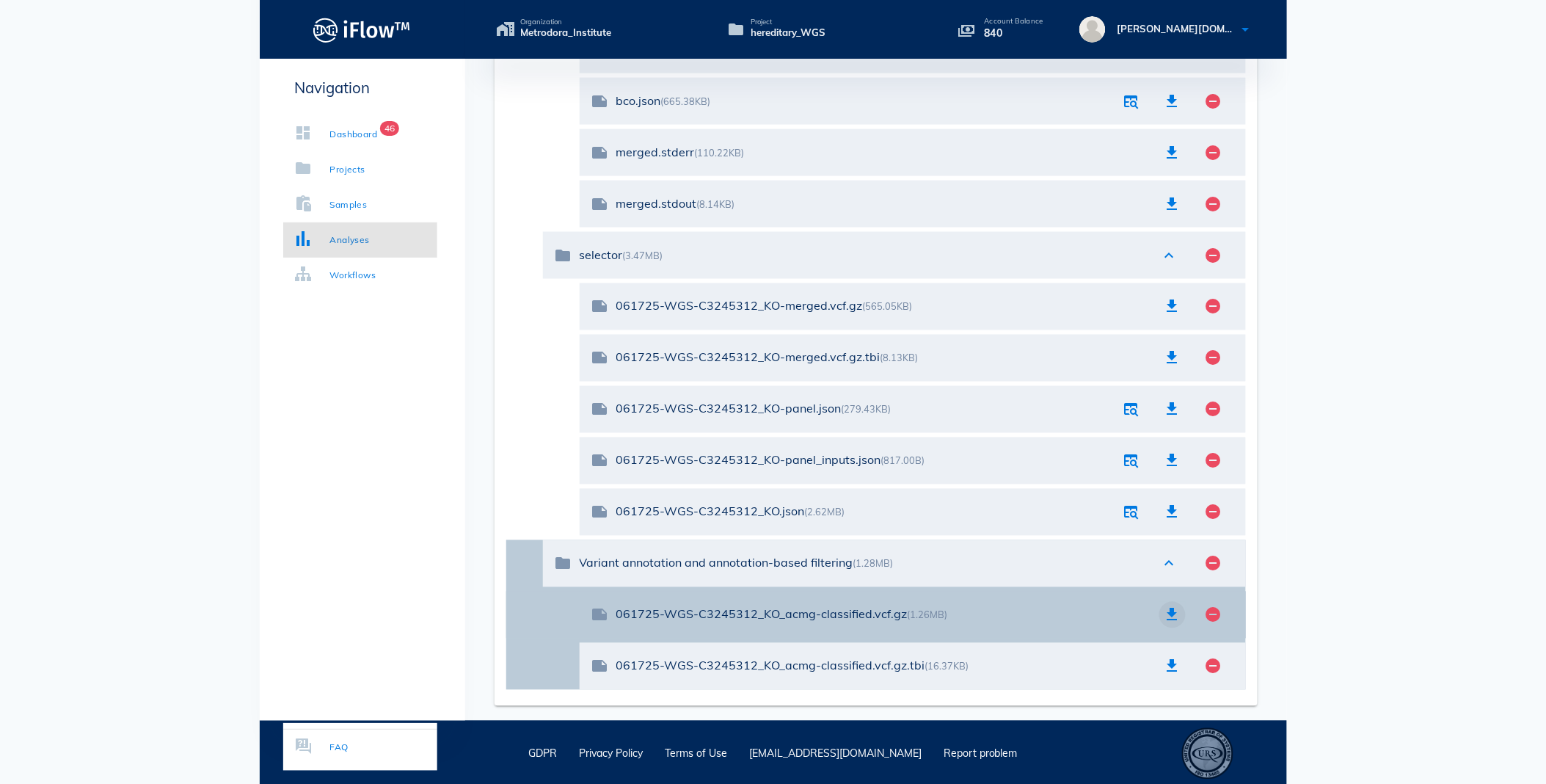
scroll to position [691, 0]
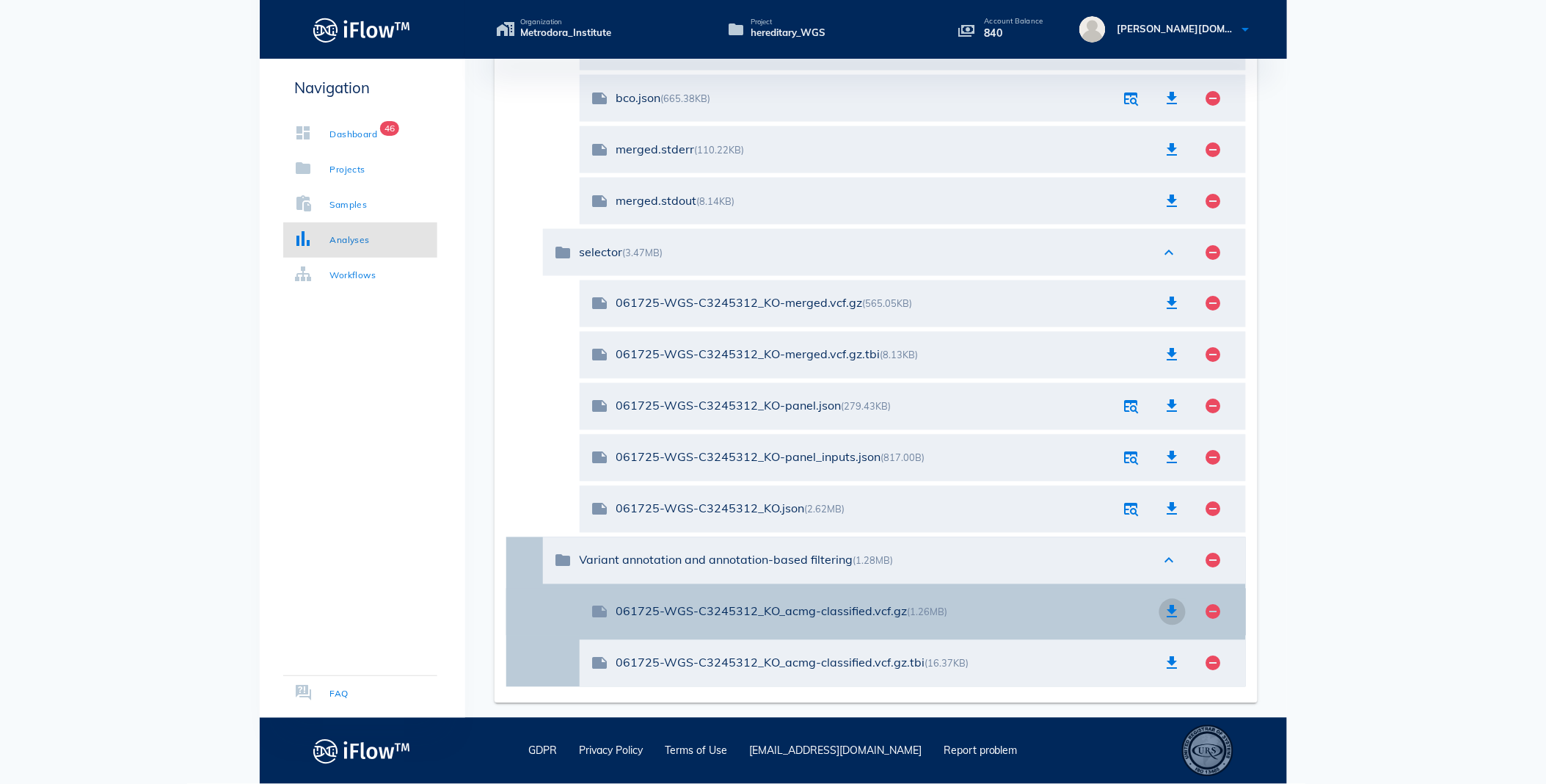
click at [1174, 614] on icon "button" at bounding box center [1172, 611] width 18 height 18
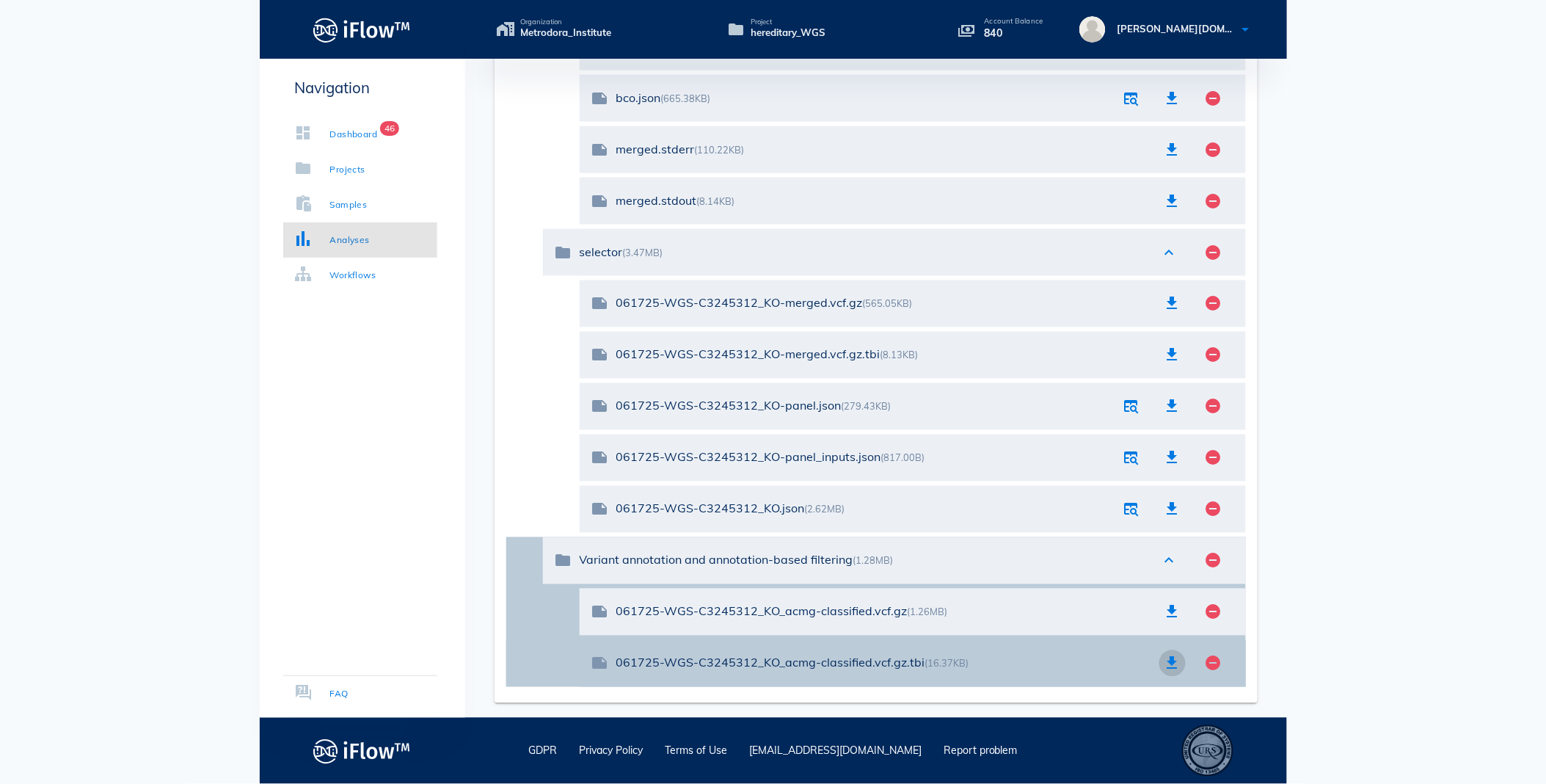
click at [1171, 665] on icon "button" at bounding box center [1172, 663] width 18 height 18
